Goal: Transaction & Acquisition: Purchase product/service

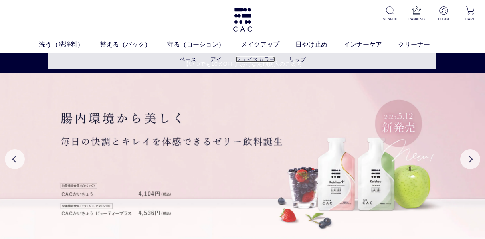
click at [255, 60] on link "フェイスカラー" at bounding box center [255, 59] width 39 height 6
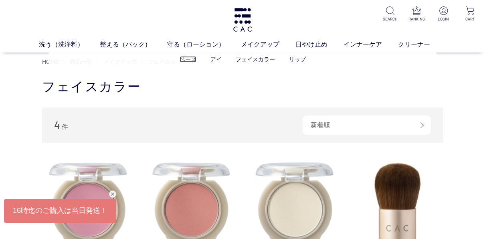
click at [188, 59] on link "ベース" at bounding box center [188, 59] width 17 height 6
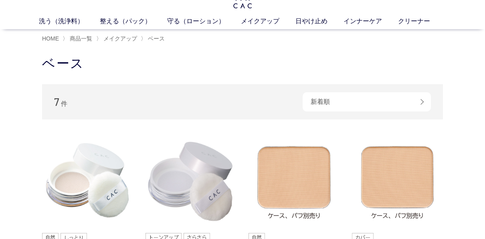
scroll to position [20, 0]
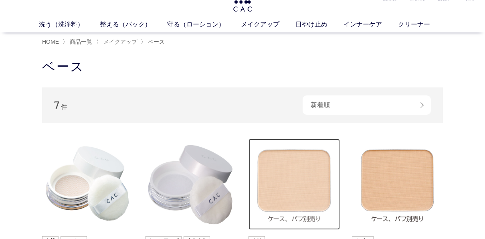
click at [292, 176] on img at bounding box center [294, 184] width 91 height 91
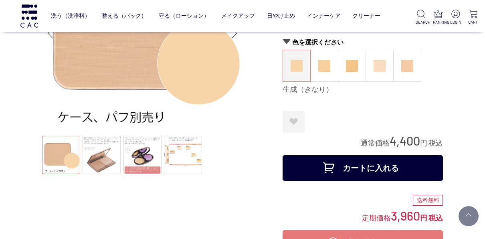
scroll to position [87, 0]
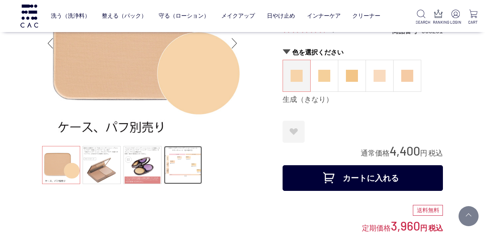
click at [190, 170] on link at bounding box center [183, 165] width 38 height 38
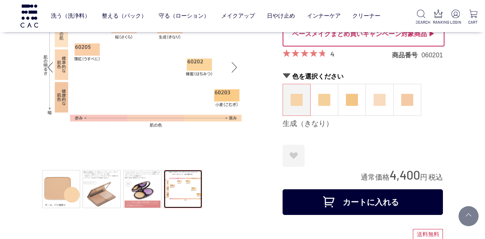
scroll to position [49, 0]
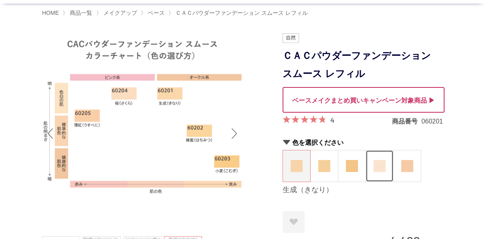
click at [377, 169] on img at bounding box center [380, 166] width 12 height 12
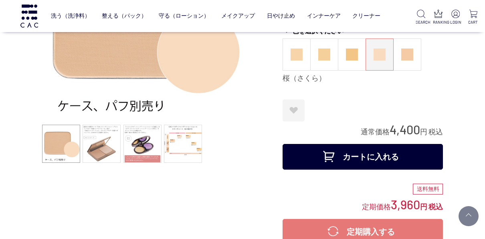
scroll to position [120, 0]
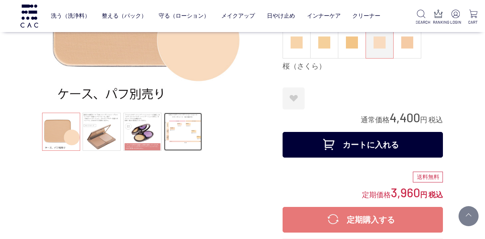
click at [185, 132] on link at bounding box center [183, 132] width 38 height 38
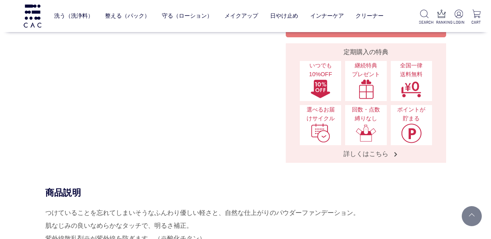
scroll to position [306, 0]
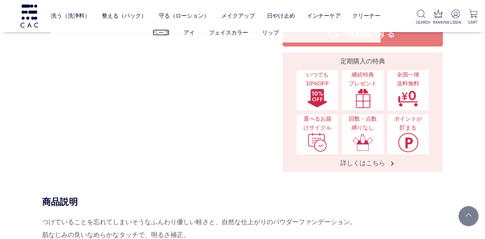
click at [158, 31] on link "ベース" at bounding box center [161, 32] width 17 height 6
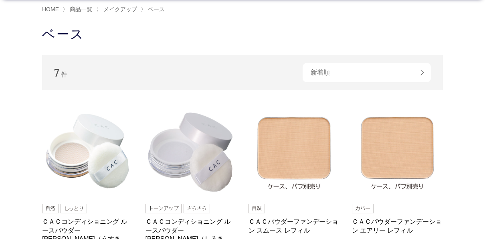
scroll to position [51, 0]
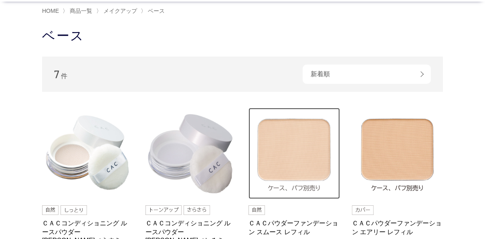
click at [289, 155] on img at bounding box center [294, 153] width 91 height 91
